Goal: Information Seeking & Learning: Learn about a topic

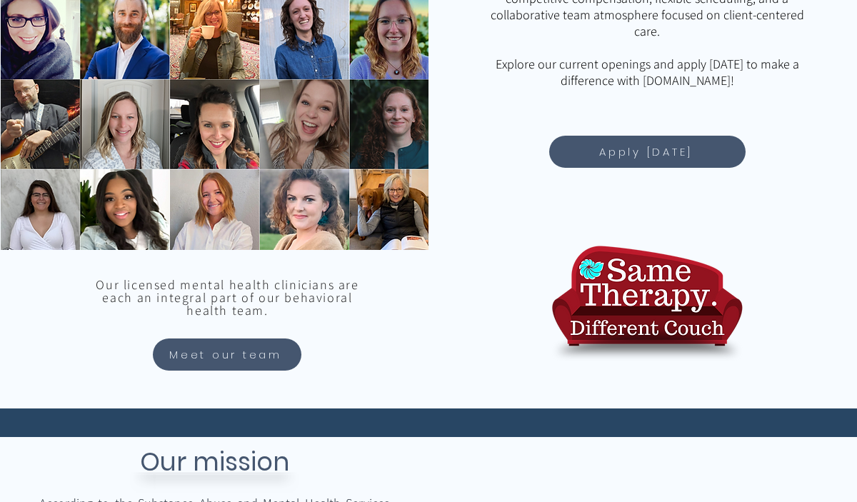
scroll to position [1345, 0]
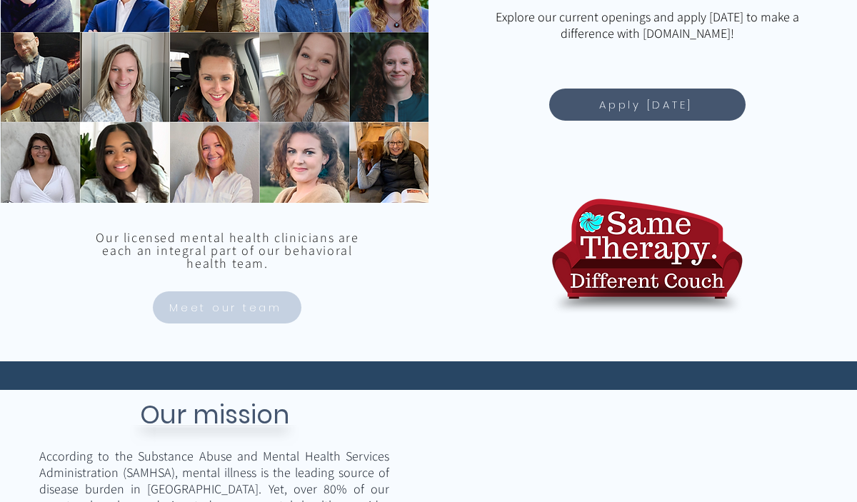
click at [280, 304] on span "Meet our team" at bounding box center [225, 307] width 113 height 16
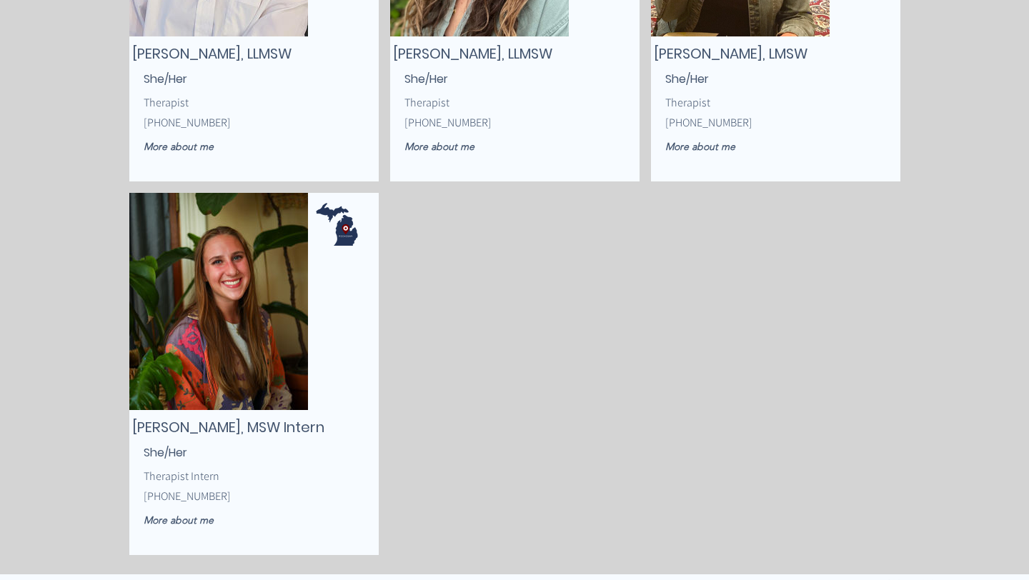
scroll to position [3434, 0]
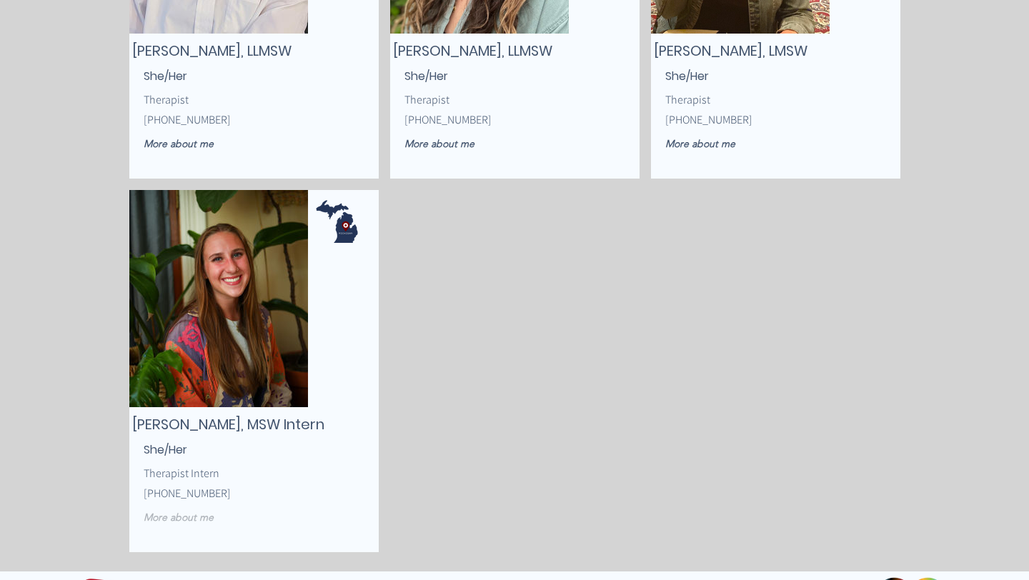
click at [178, 502] on link "More about me" at bounding box center [198, 517] width 109 height 25
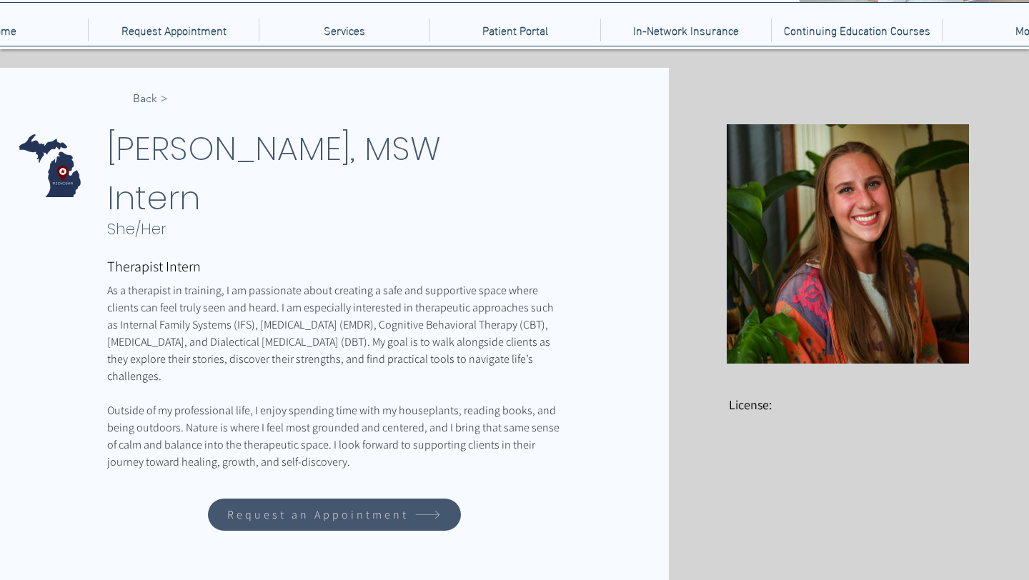
scroll to position [126, 0]
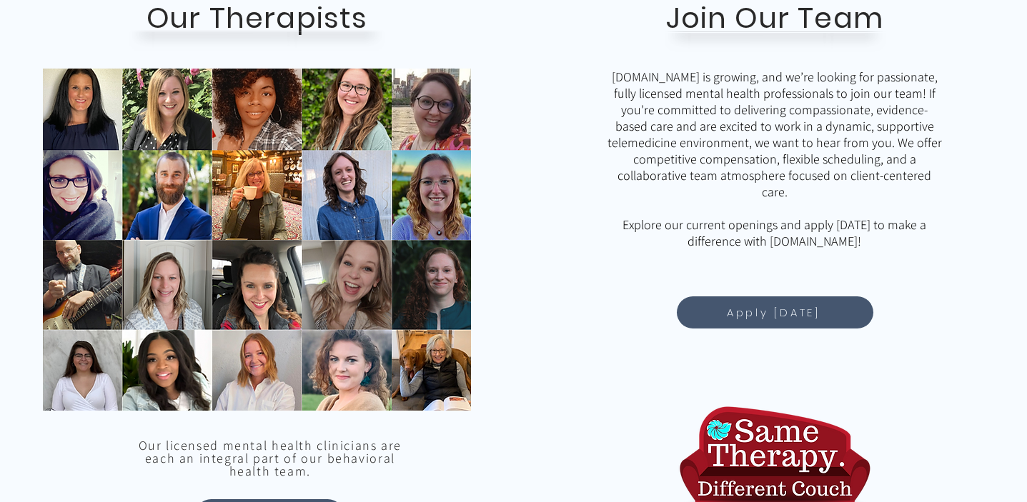
scroll to position [1305, 0]
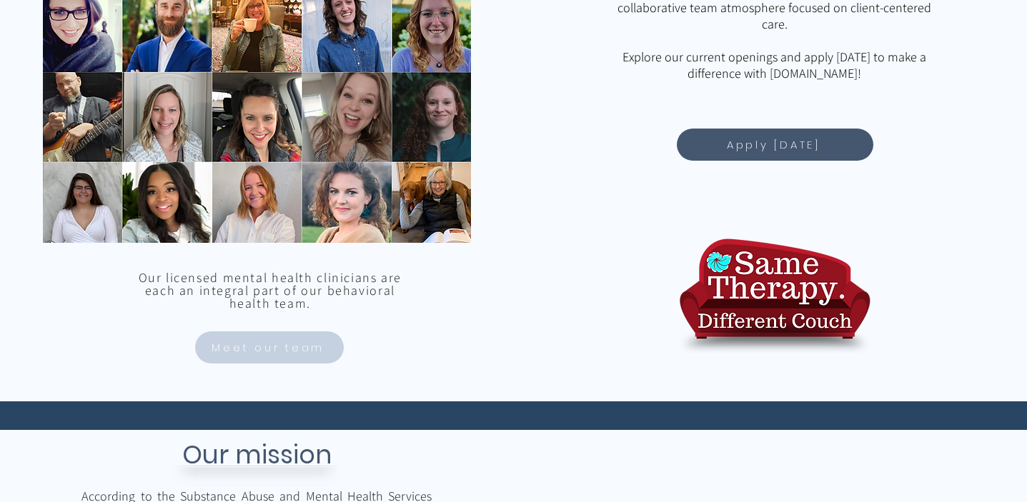
click at [246, 352] on span "Meet our team" at bounding box center [267, 347] width 113 height 16
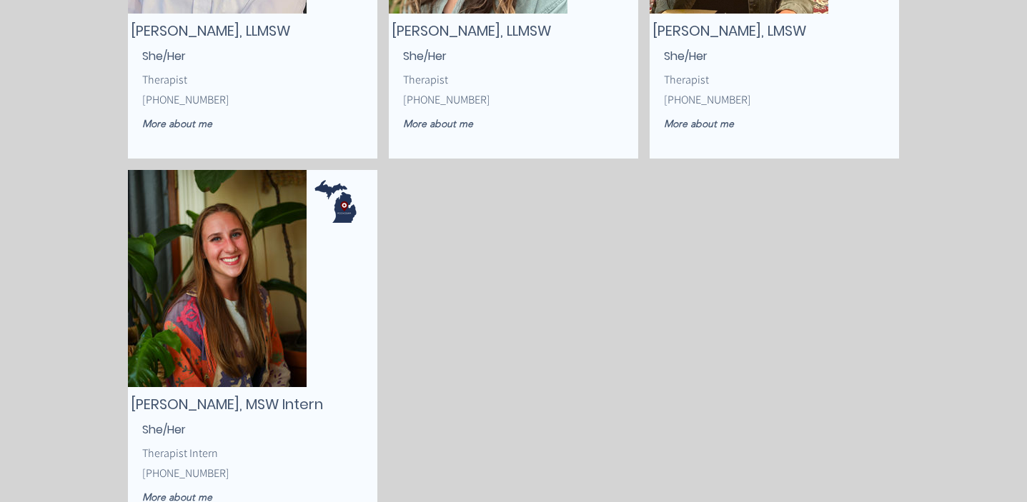
scroll to position [3584, 0]
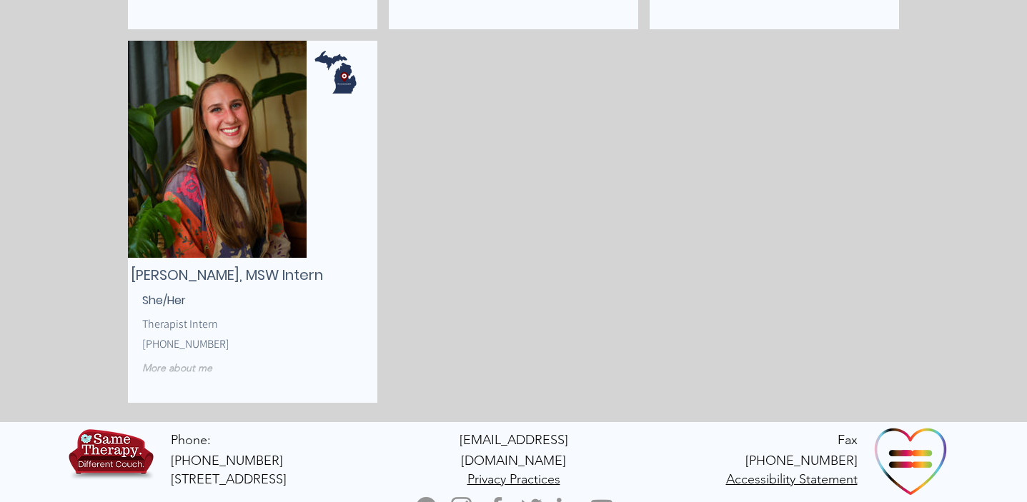
click at [177, 361] on link "More about me" at bounding box center [196, 368] width 109 height 25
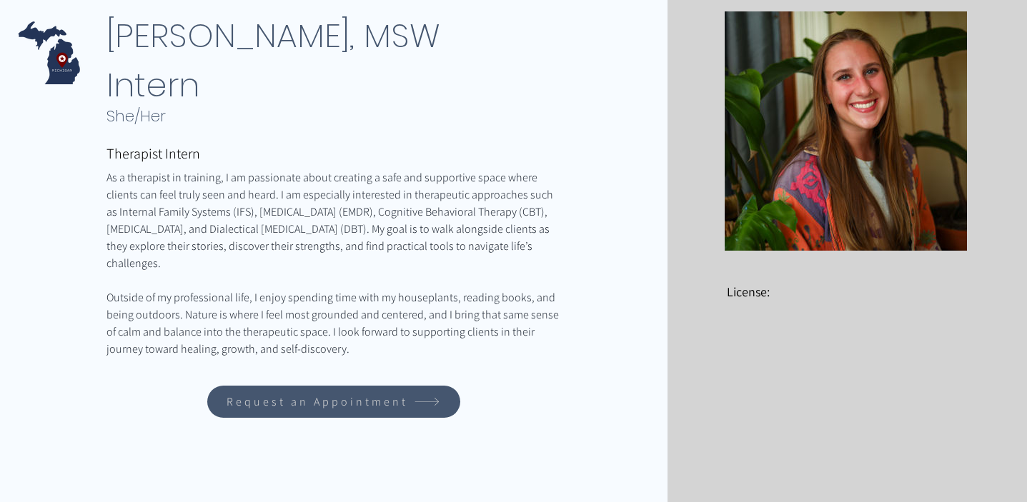
scroll to position [244, 0]
